Goal: Information Seeking & Learning: Learn about a topic

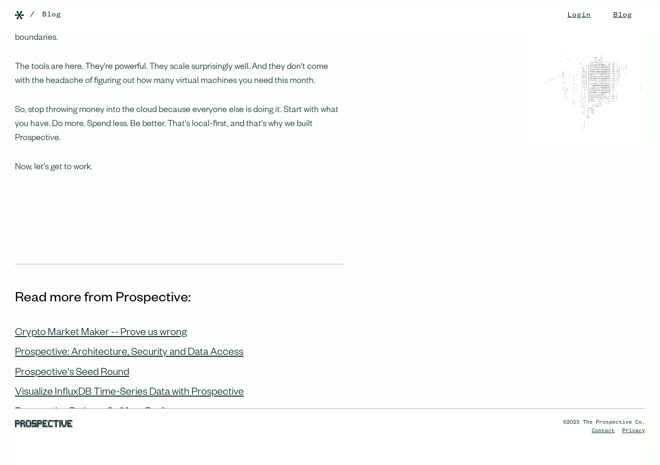
scroll to position [1009, 0]
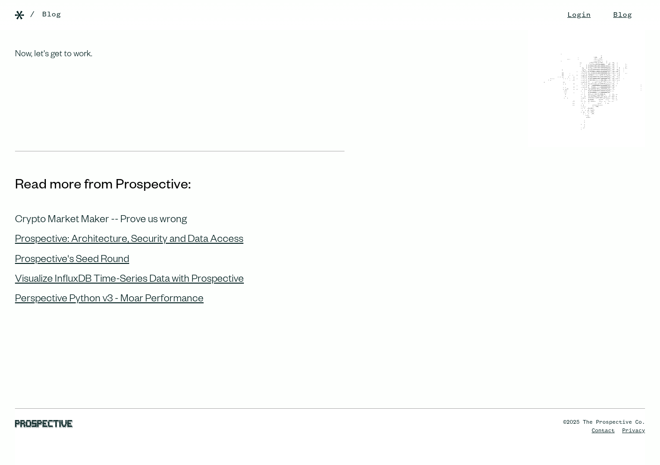
click at [166, 215] on div "Crypto Market Maker -- Prove us wrong" at bounding box center [101, 221] width 172 height 12
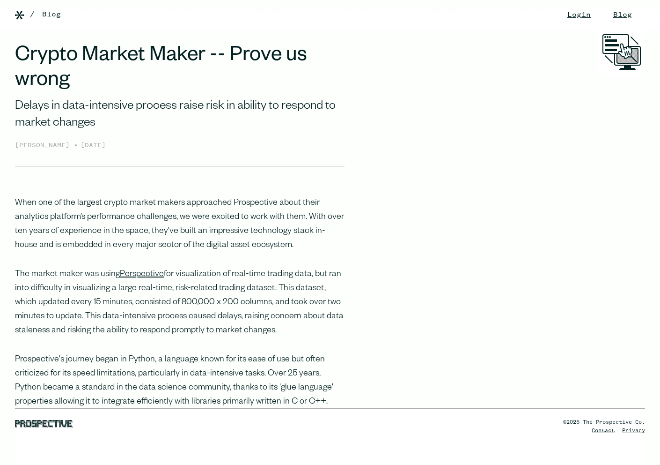
scroll to position [114, 0]
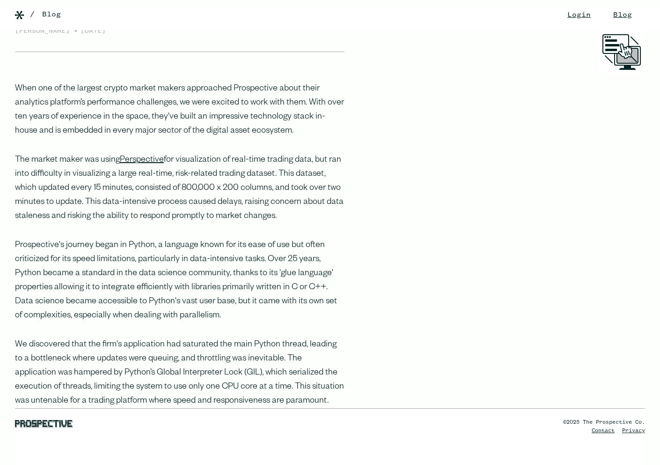
click at [569, 13] on div "/ Blog" at bounding box center [345, 14] width 630 height 11
click at [564, 19] on div "/ Blog" at bounding box center [345, 14] width 630 height 11
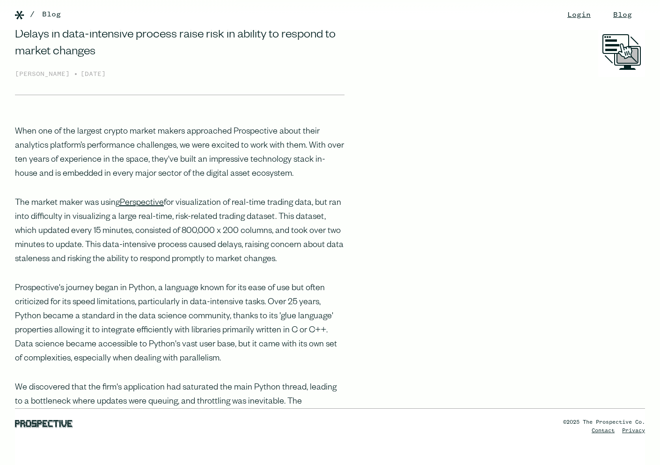
scroll to position [0, 0]
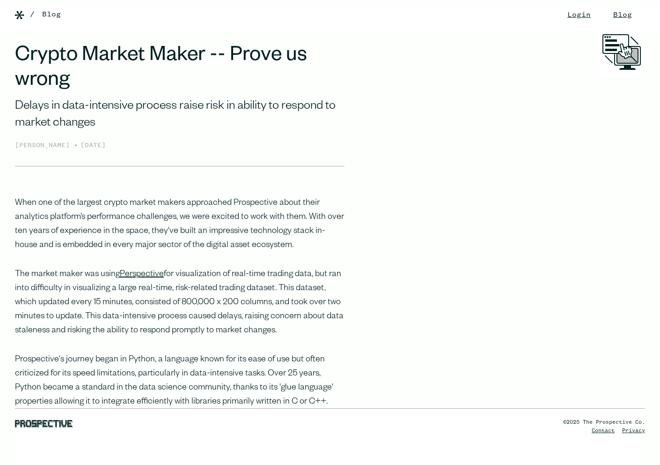
click at [31, 15] on div "/" at bounding box center [32, 14] width 5 height 11
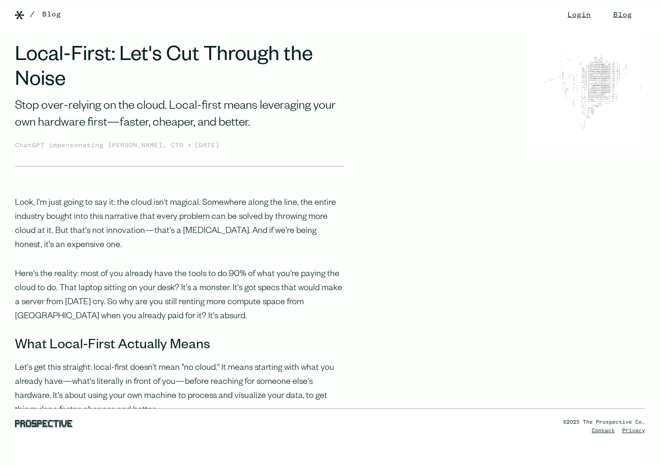
scroll to position [1009, 0]
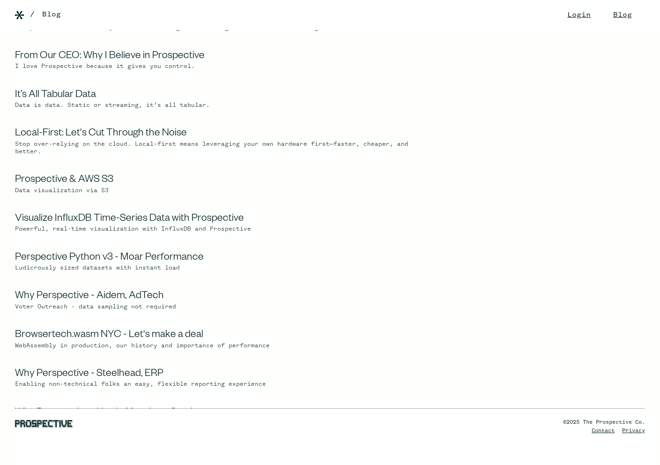
scroll to position [360, 0]
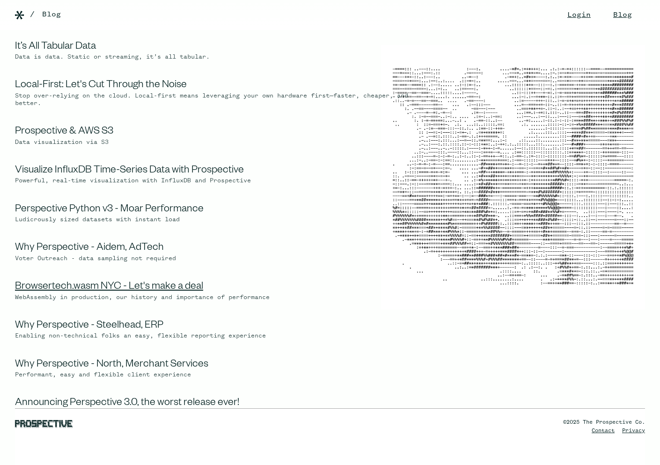
click at [135, 293] on link "Browsertech.wasm NYC - Let's make a deal" at bounding box center [109, 287] width 188 height 11
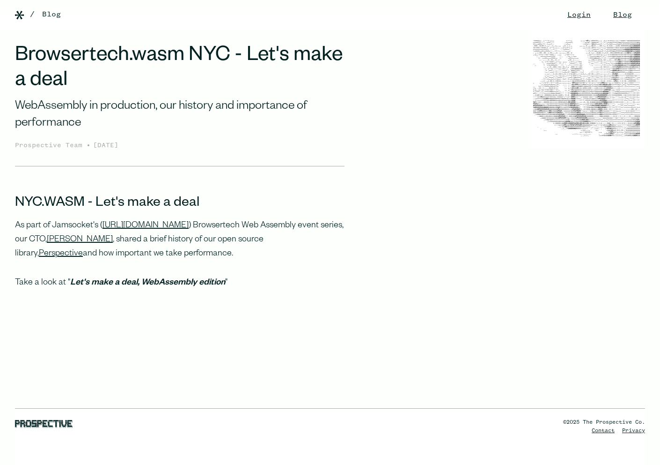
scroll to position [108, 0]
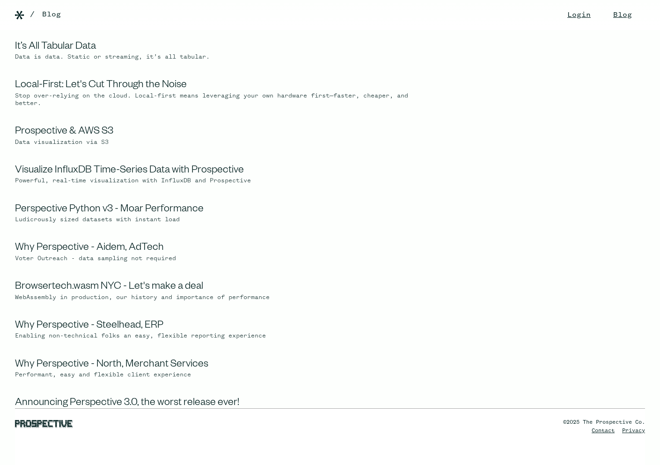
scroll to position [461, 0]
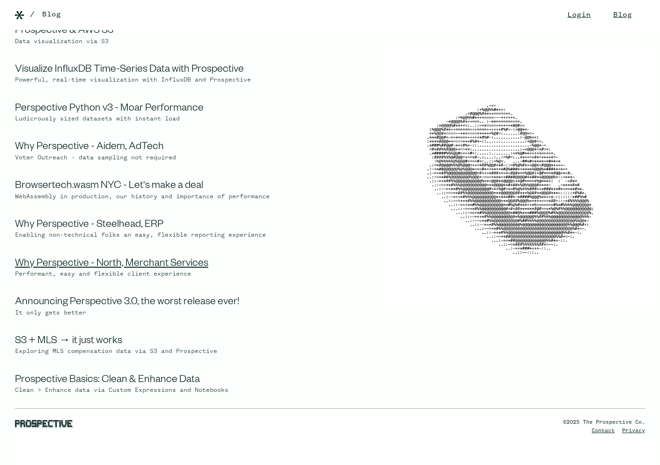
click at [135, 270] on link "Why Perspective - North, Merchant Services" at bounding box center [111, 264] width 193 height 11
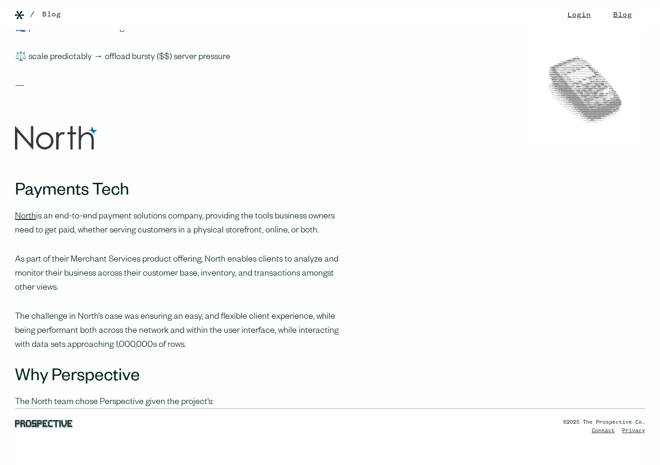
scroll to position [568, 0]
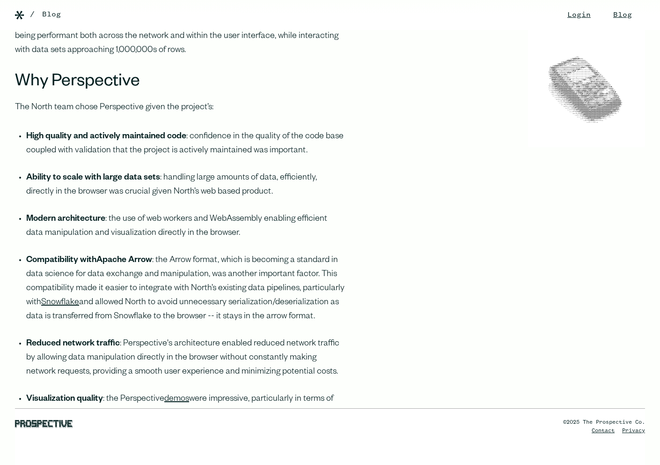
click at [117, 262] on strong "Apache Arrow" at bounding box center [124, 260] width 56 height 9
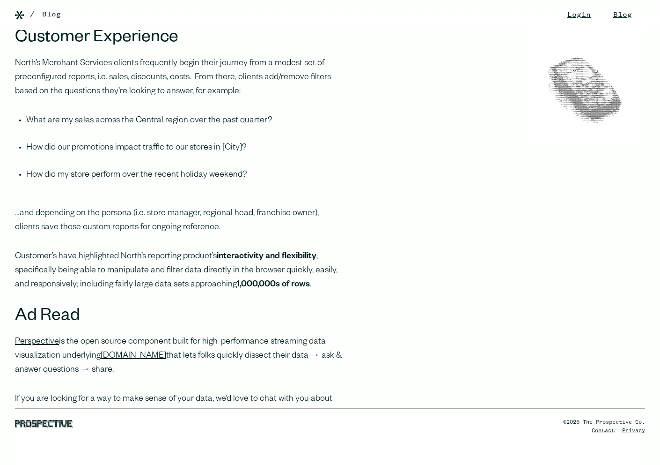
scroll to position [1140, 0]
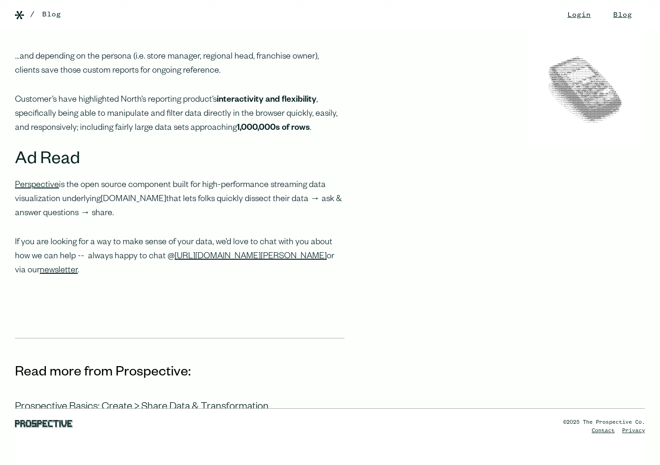
click at [135, 197] on link "[DOMAIN_NAME]" at bounding box center [134, 199] width 66 height 9
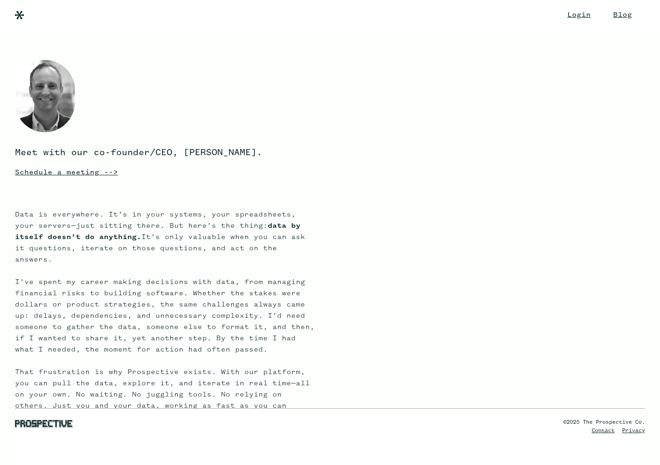
click at [156, 207] on div "Meet with our co-founder/CEO, [PERSON_NAME]. Schedule a meeting --> Data is eve…" at bounding box center [330, 468] width 660 height 876
click at [558, 15] on link "Login" at bounding box center [579, 15] width 42 height 30
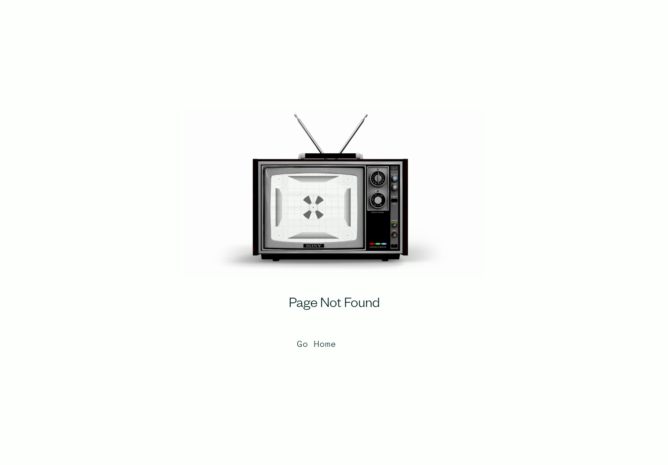
click at [332, 347] on link "Go Home" at bounding box center [334, 344] width 75 height 23
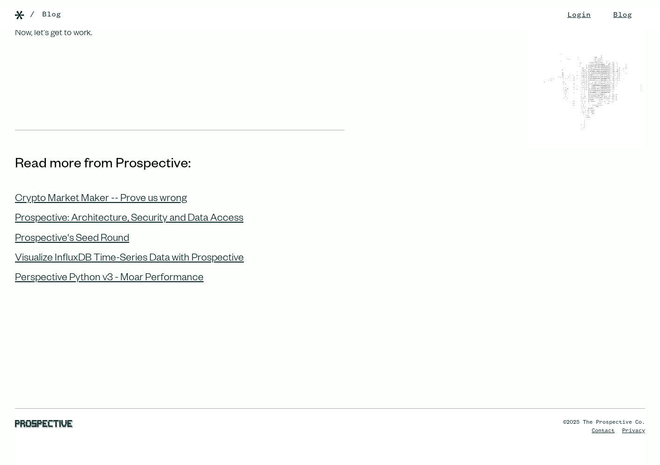
scroll to position [1047, 0]
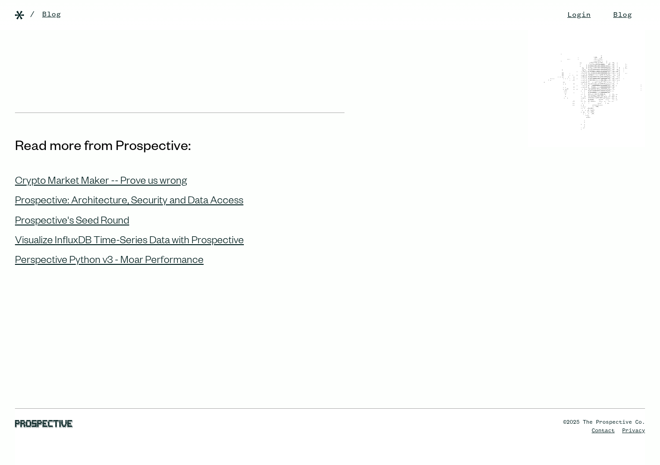
click at [60, 13] on link "Blog" at bounding box center [51, 14] width 19 height 11
